Goal: Check status: Check status

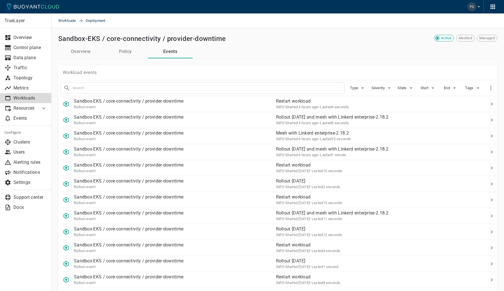
click at [80, 49] on button "Overview" at bounding box center [80, 51] width 45 height 13
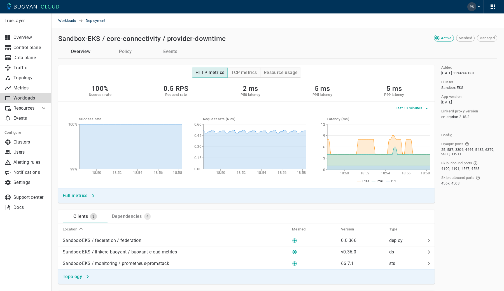
click at [405, 109] on span "Last 10 minutes" at bounding box center [410, 108] width 28 height 4
click at [410, 142] on li "Last 6 hours" at bounding box center [416, 140] width 42 height 10
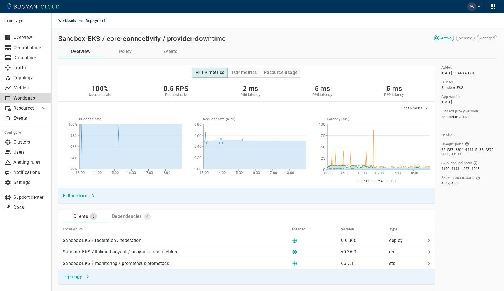
click at [385, 72] on div "HTTP metrics TCP metrics Resource usage" at bounding box center [247, 73] width 368 height 6
click at [420, 108] on span "Last 6 hours" at bounding box center [413, 108] width 22 height 4
click at [426, 126] on li "Last 1 hour" at bounding box center [422, 130] width 42 height 10
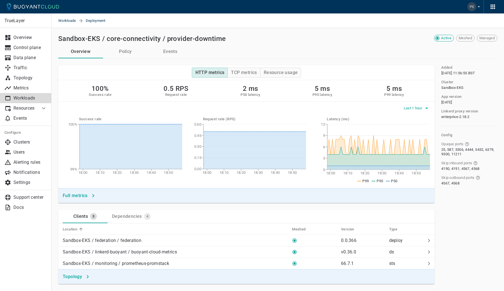
click at [419, 109] on span "Last 1 hour" at bounding box center [414, 108] width 20 height 4
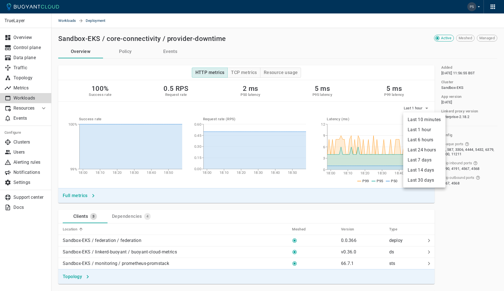
click at [418, 137] on li "Last 6 hours" at bounding box center [424, 140] width 42 height 10
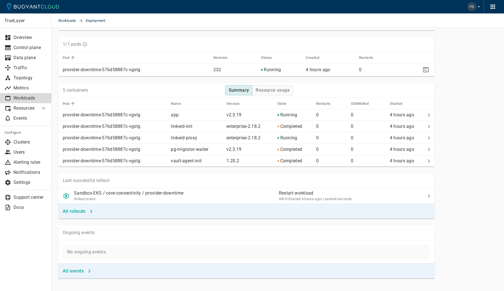
scroll to position [304, 0]
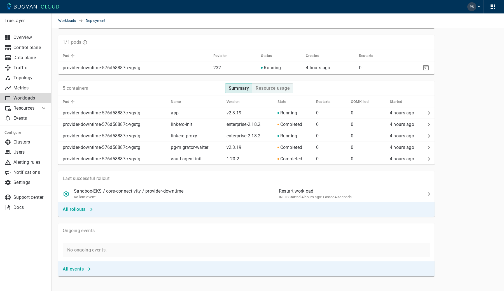
click at [275, 87] on h4 "Resource usage" at bounding box center [273, 88] width 34 height 6
